Goal: Information Seeking & Learning: Check status

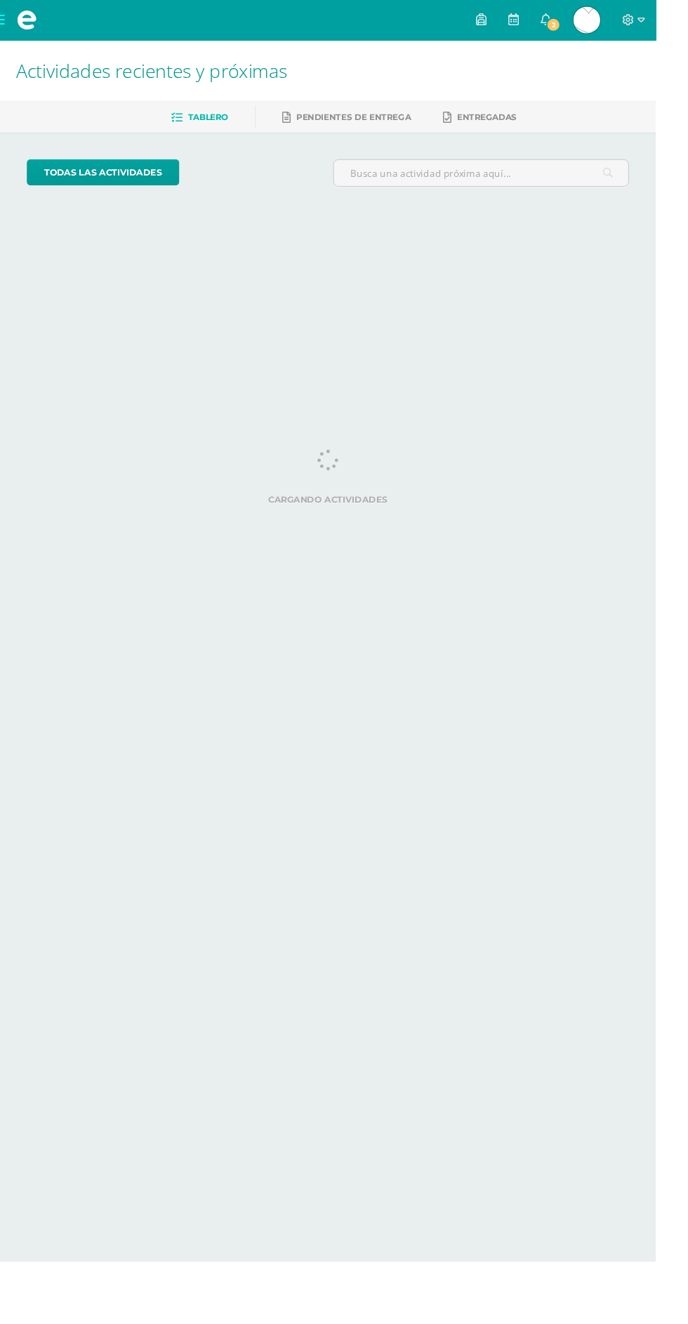
click at [588, 32] on span "2" at bounding box center [580, 25] width 15 height 15
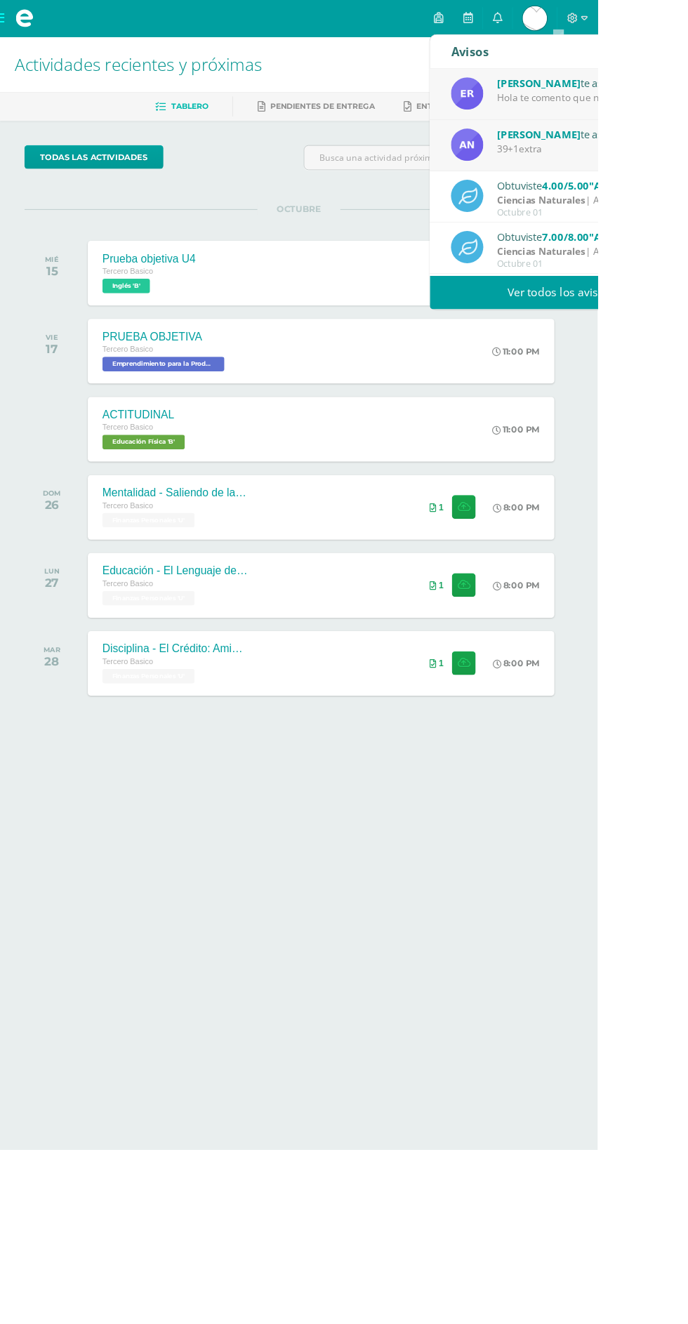
click at [687, 160] on div "[PERSON_NAME] te asignó un comentario en 'Prueba objetiva' para 'Comunicación y…" at bounding box center [669, 154] width 195 height 18
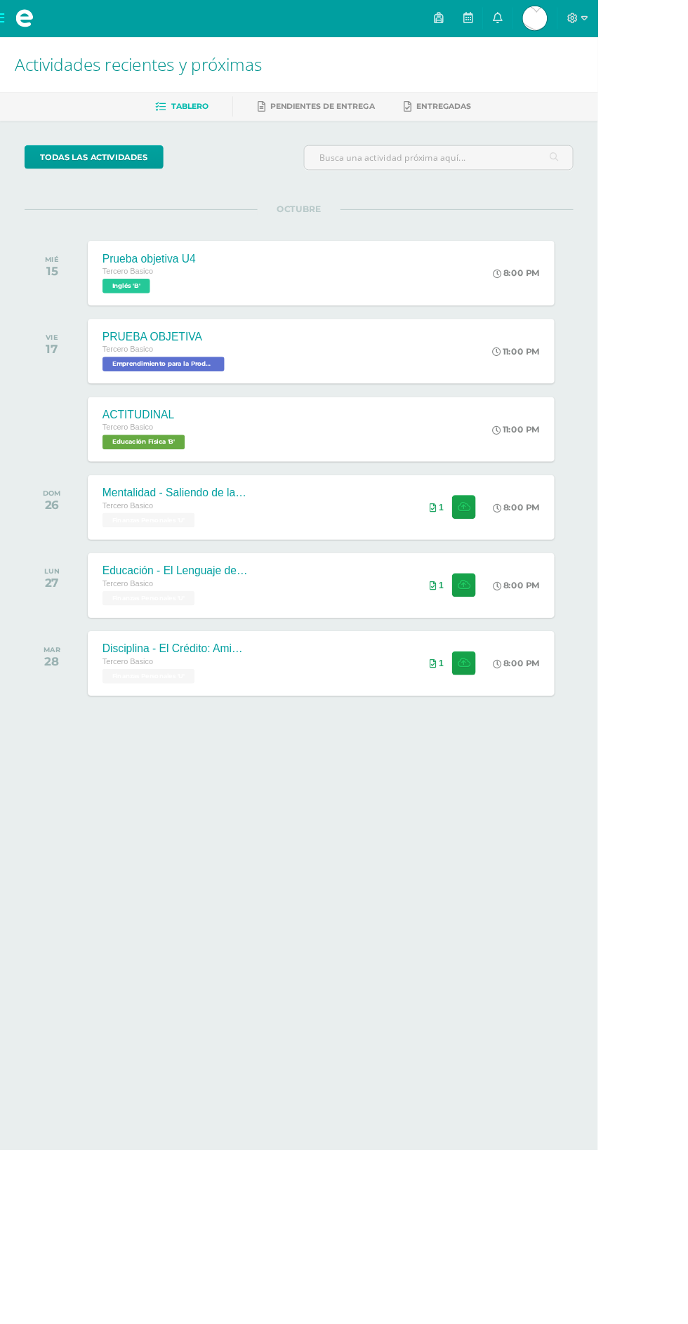
click at [633, 470] on div "11:00 PM" at bounding box center [601, 494] width 74 height 74
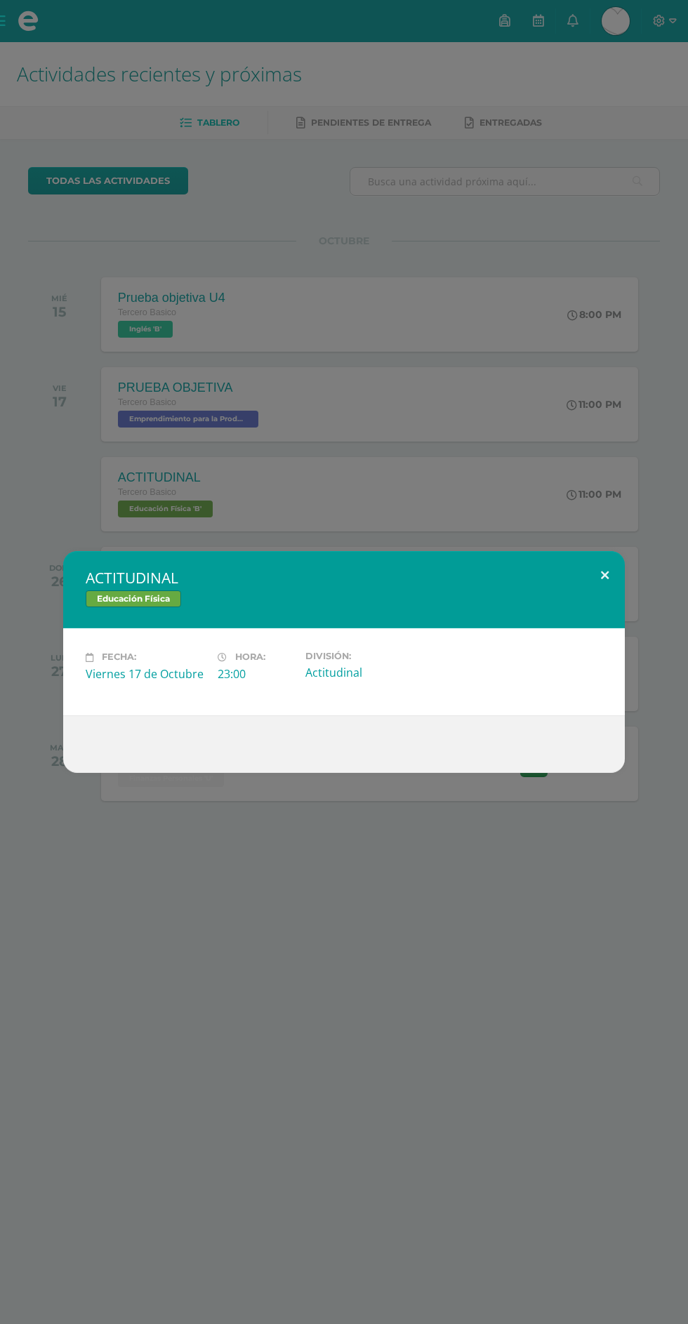
click at [615, 591] on button at bounding box center [605, 575] width 40 height 48
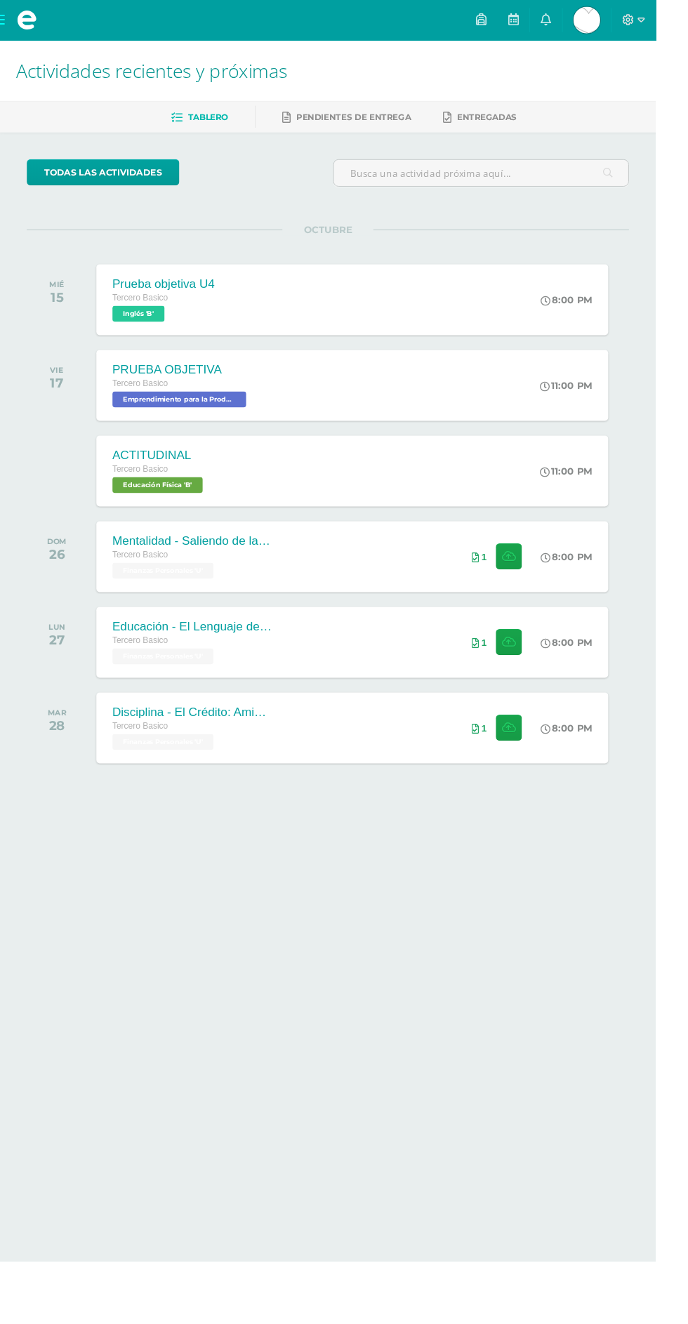
click at [632, 20] on span "David Alejandro Mi Perfil" at bounding box center [616, 21] width 34 height 28
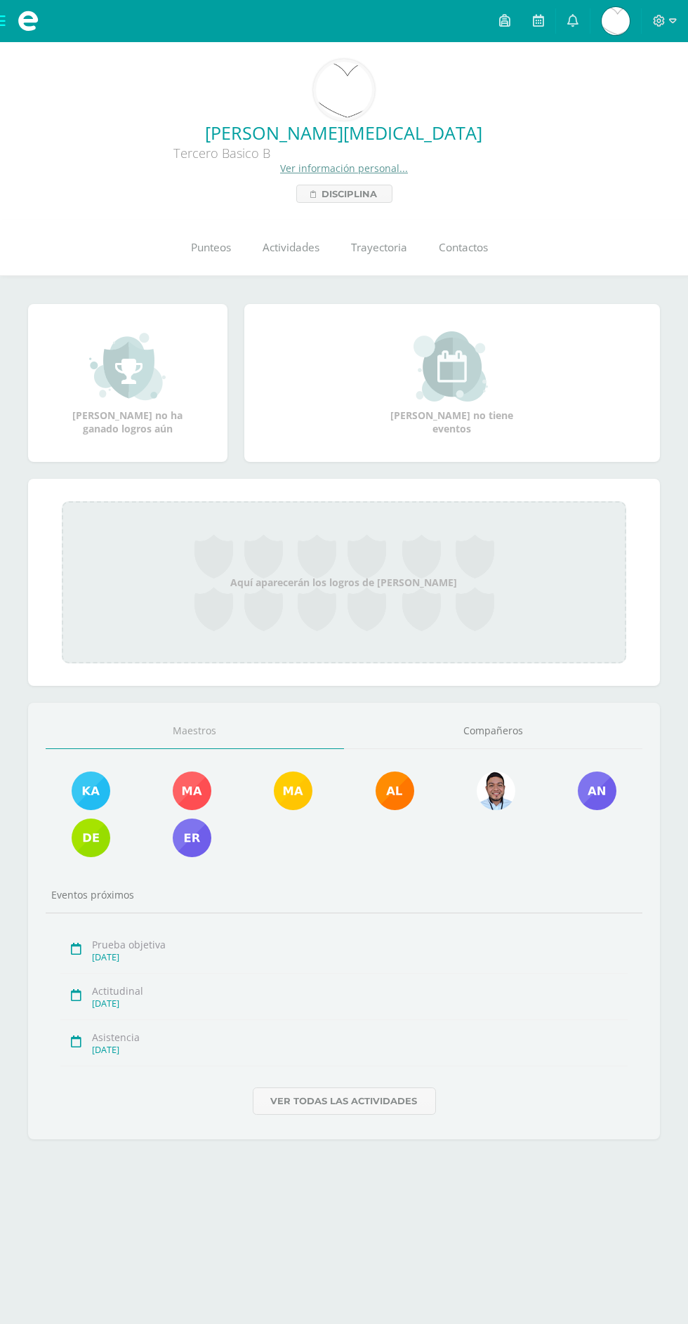
click at [211, 241] on span "Punteos" at bounding box center [212, 247] width 40 height 15
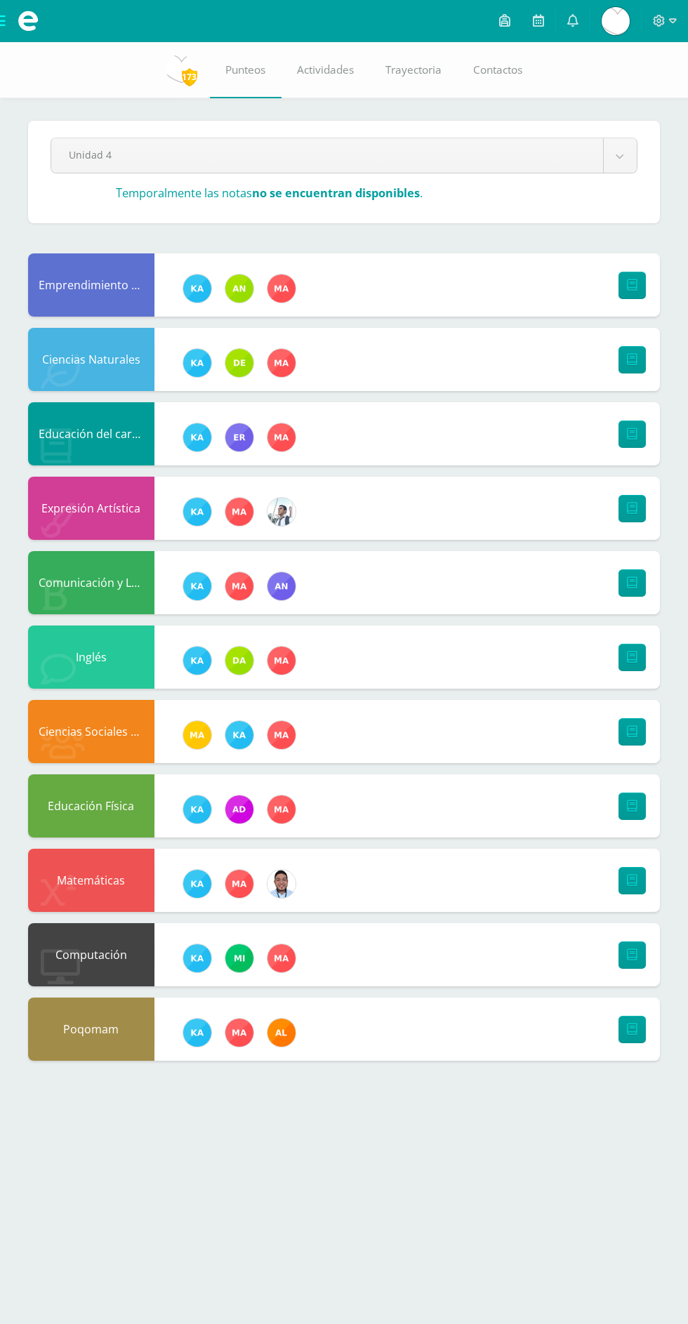
click at [572, 22] on icon at bounding box center [572, 20] width 11 height 13
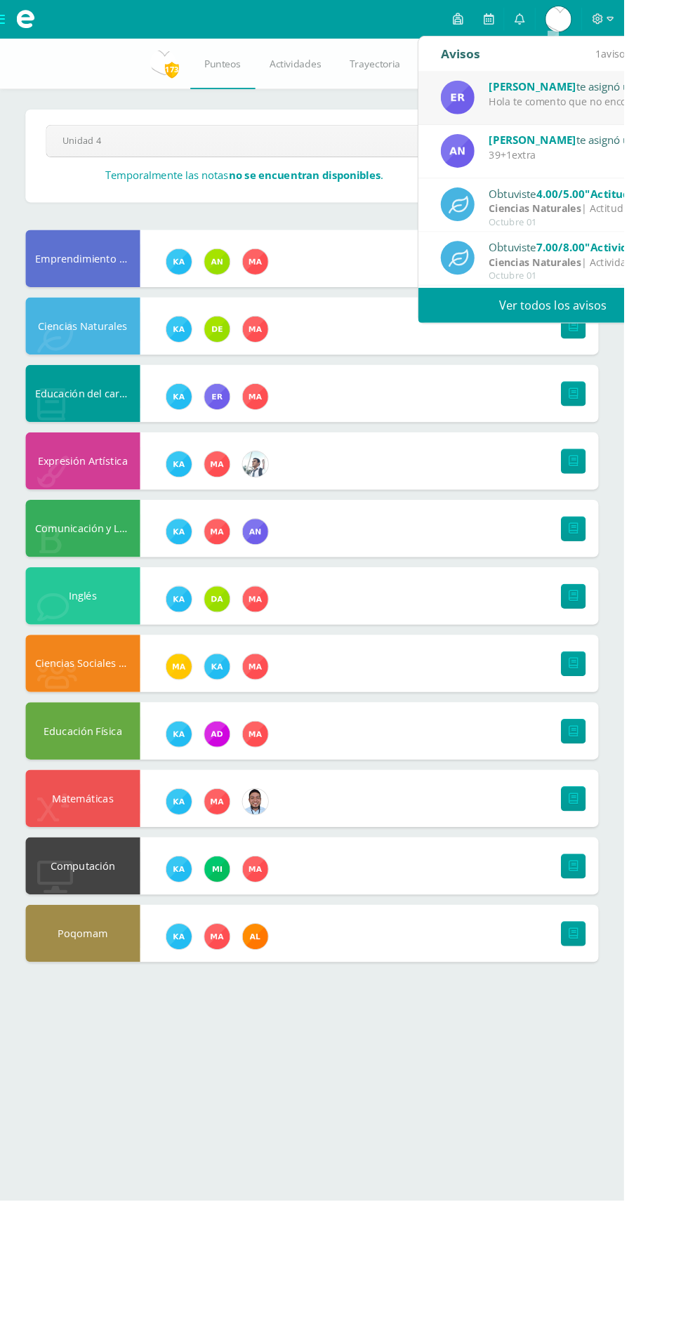
click at [687, 126] on div "Ericka Ericka te asignó un comentario en 'Proyecto de unidad' para 'Educación d…" at bounding box center [609, 108] width 297 height 59
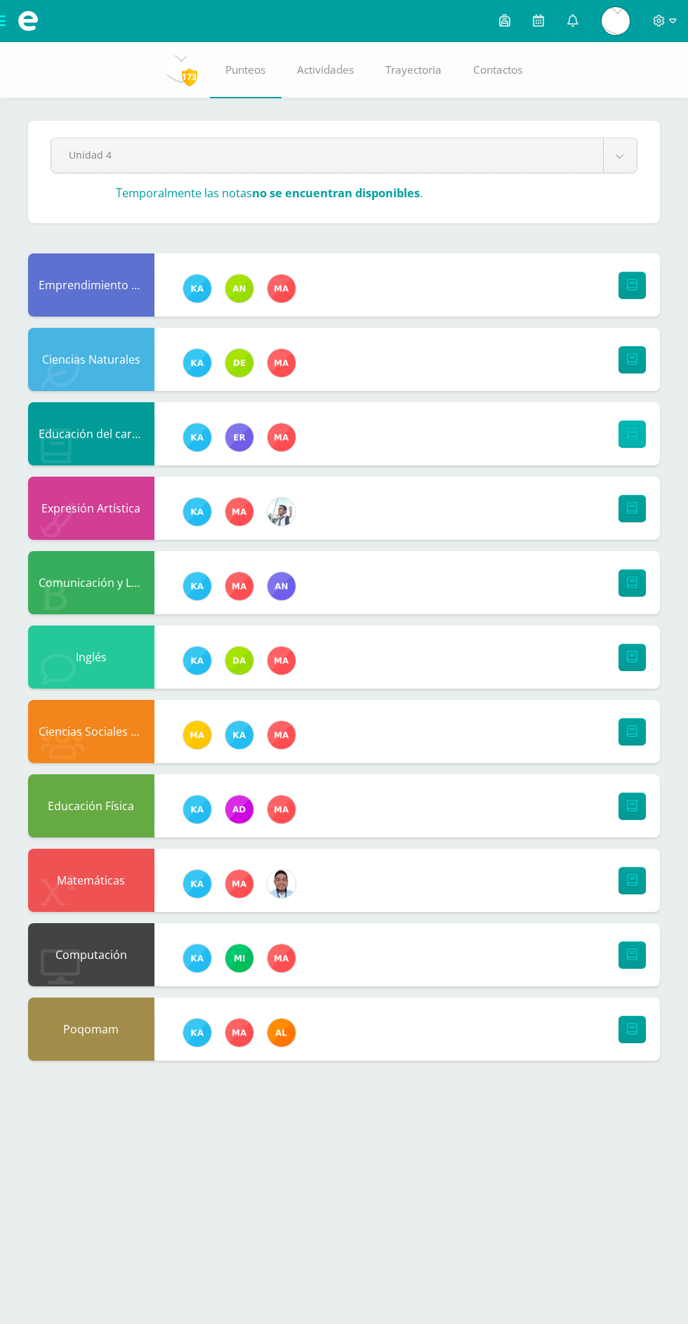
click at [633, 428] on icon at bounding box center [632, 434] width 11 height 12
click at [567, 24] on link at bounding box center [573, 21] width 34 height 42
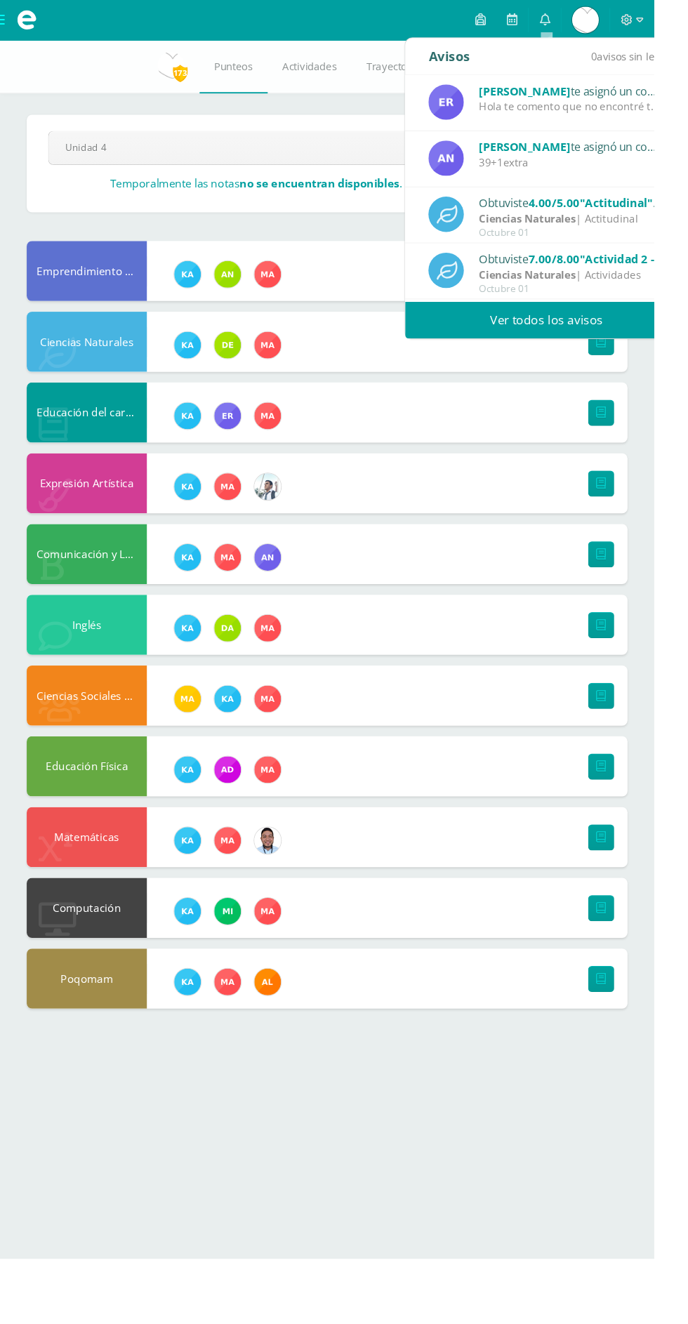
click at [604, 348] on link "Ver todos los avisos" at bounding box center [574, 336] width 297 height 39
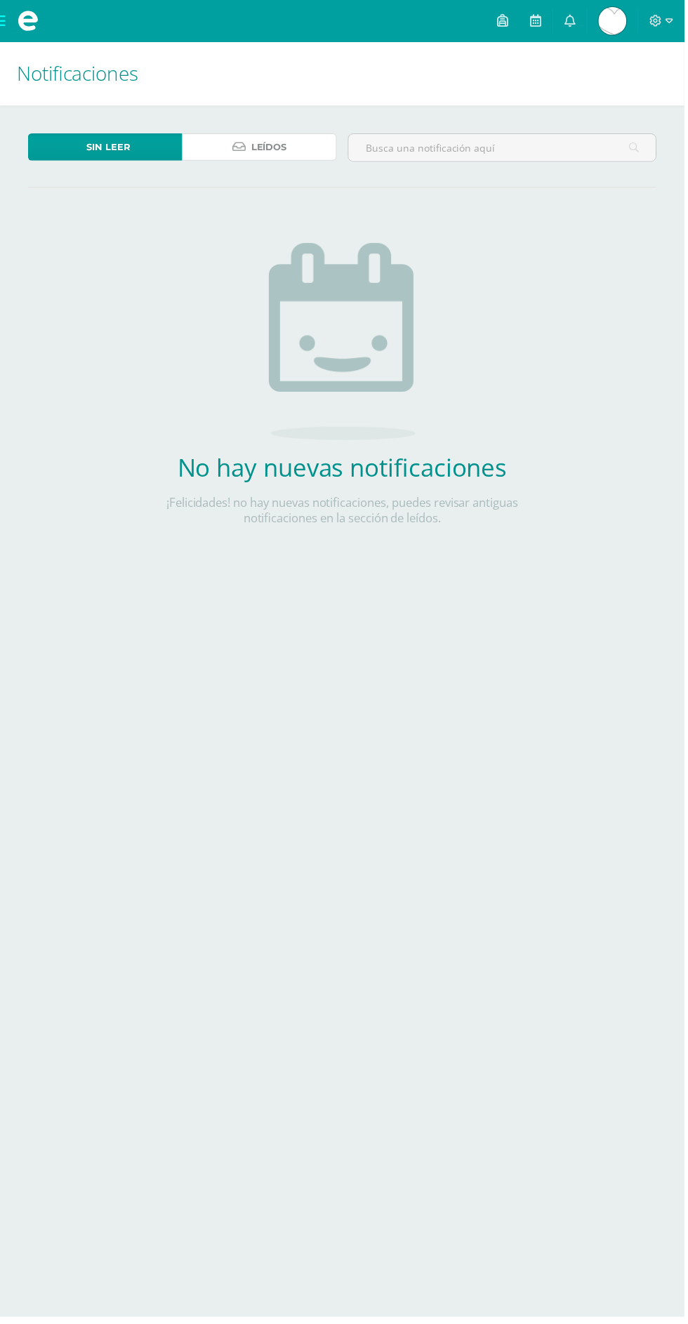
click at [262, 139] on span "Leídos" at bounding box center [271, 148] width 36 height 26
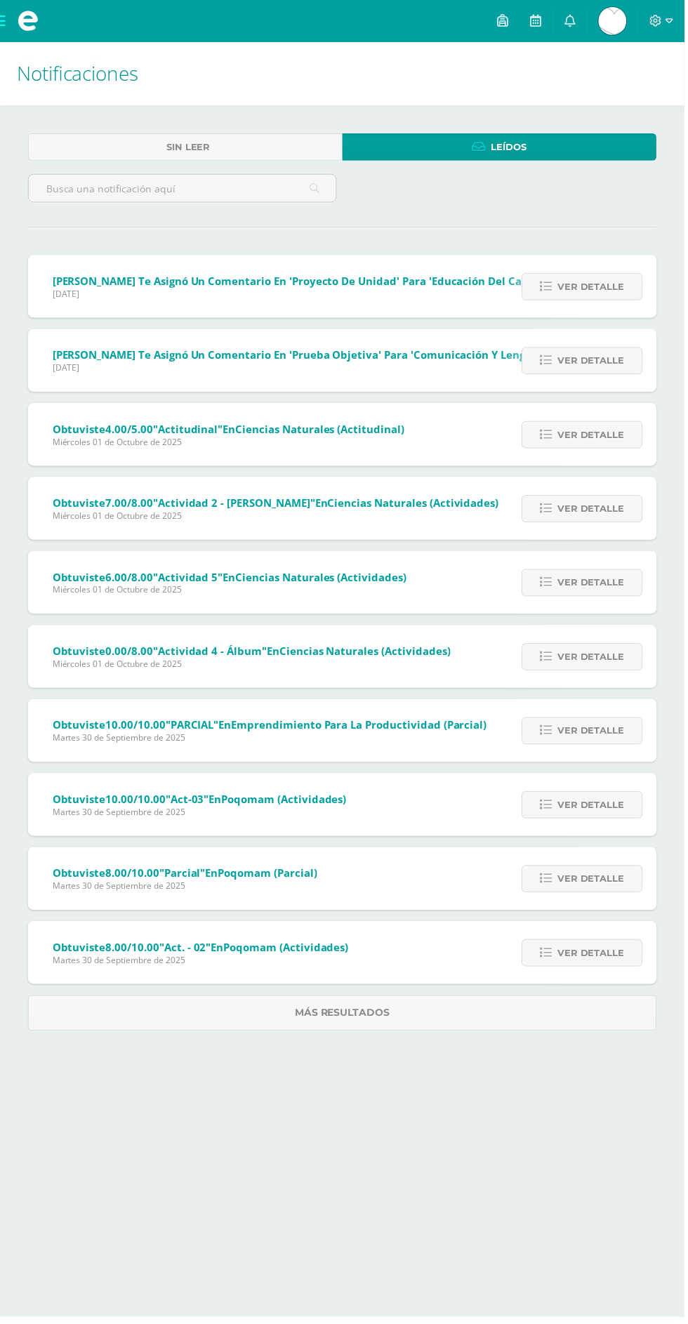
click at [609, 360] on span "Ver detalle" at bounding box center [593, 362] width 67 height 26
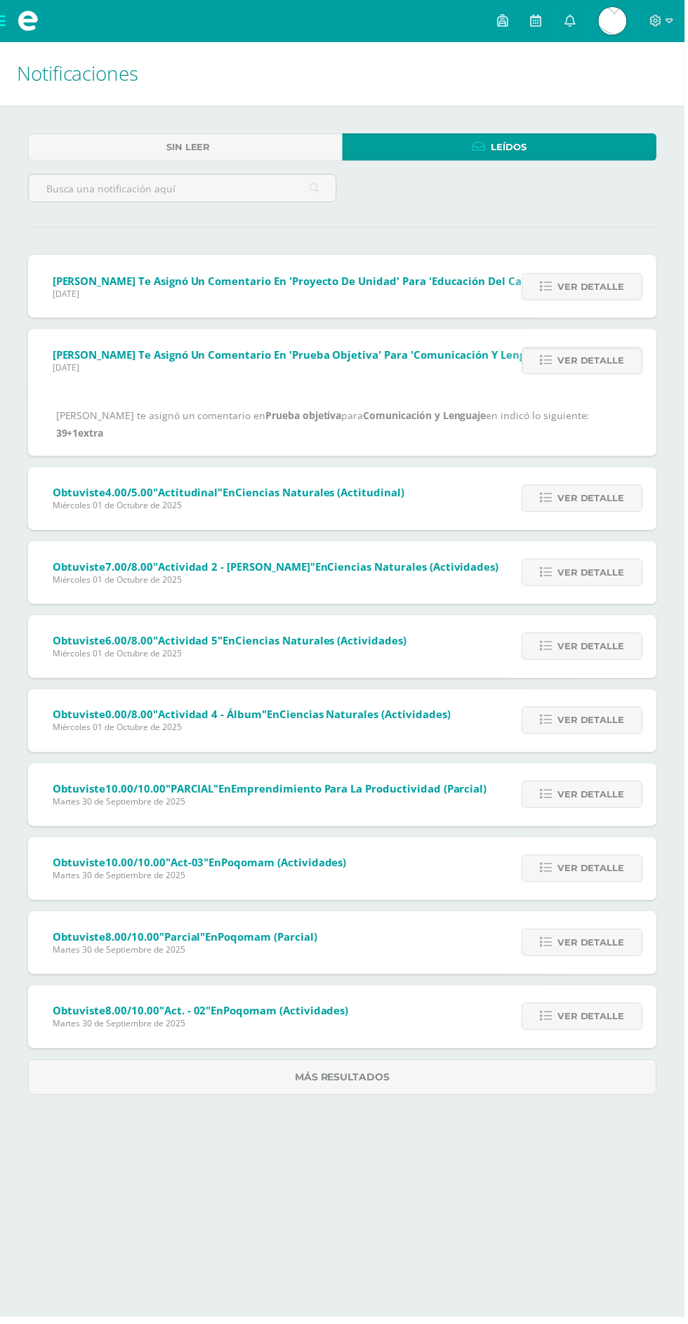
click at [609, 360] on span "Ver detalle" at bounding box center [593, 362] width 67 height 26
